Goal: Transaction & Acquisition: Obtain resource

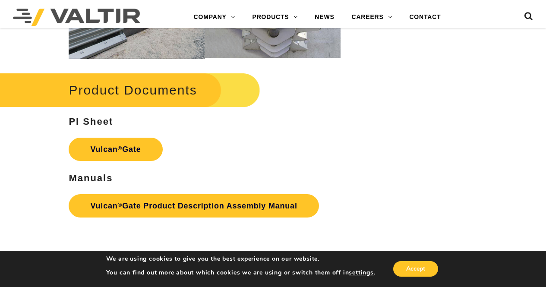
scroll to position [950, 0]
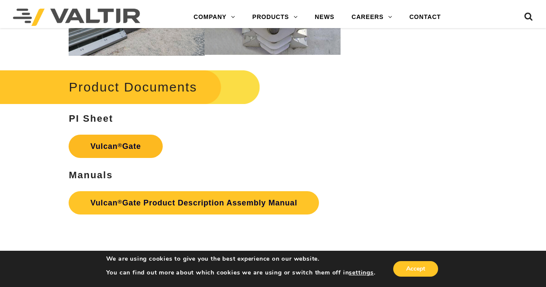
click at [137, 144] on strong "Vulcan ® Gate" at bounding box center [115, 146] width 51 height 9
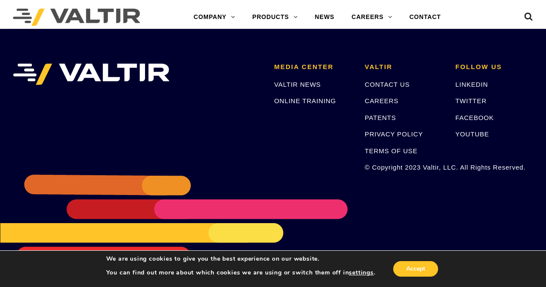
scroll to position [1049, 0]
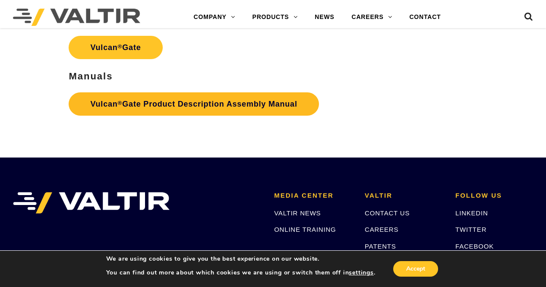
click at [248, 105] on link "Vulcan ® Gate Product Description Assembly Manual" at bounding box center [194, 103] width 250 height 23
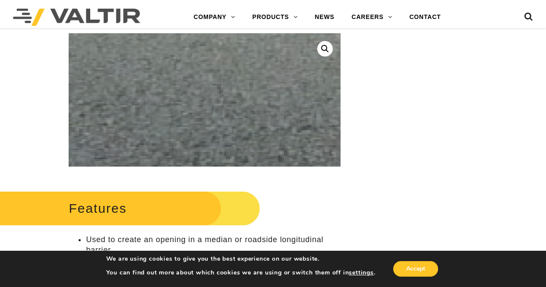
scroll to position [99, 0]
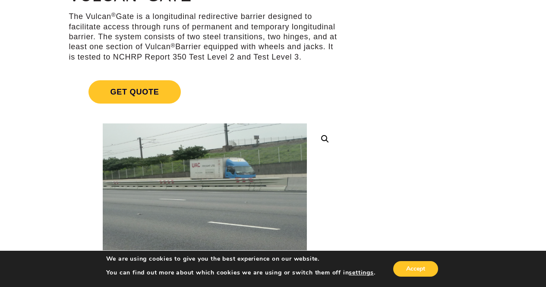
click at [327, 142] on link at bounding box center [326, 139] width 16 height 16
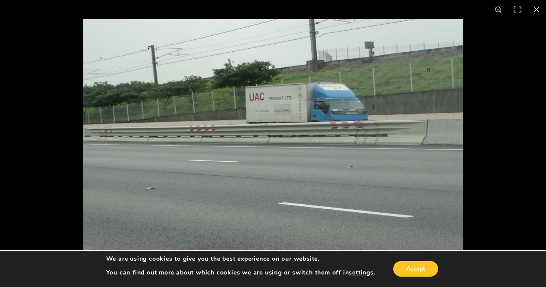
scroll to position [0, 0]
click at [380, 133] on img at bounding box center [273, 143] width 380 height 249
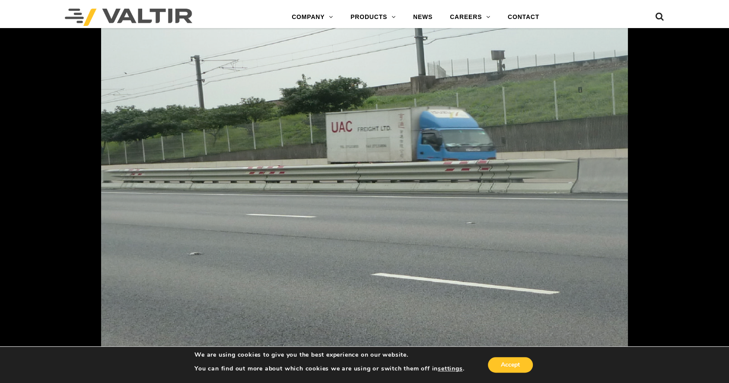
scroll to position [633, 0]
click at [546, 121] on img at bounding box center [364, 191] width 527 height 345
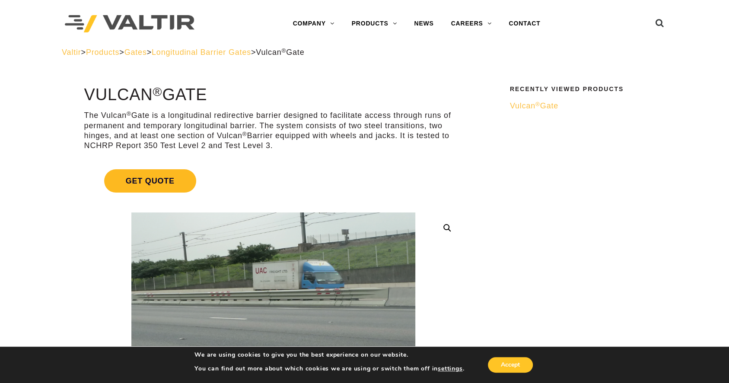
click at [184, 181] on span "Get Quote" at bounding box center [150, 180] width 92 height 23
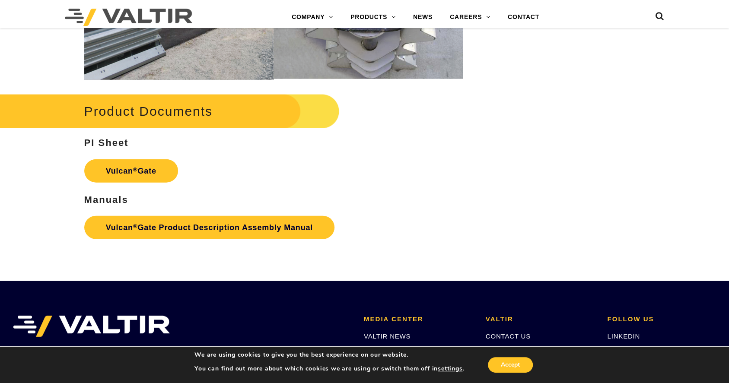
scroll to position [1267, 0]
